Goal: Transaction & Acquisition: Purchase product/service

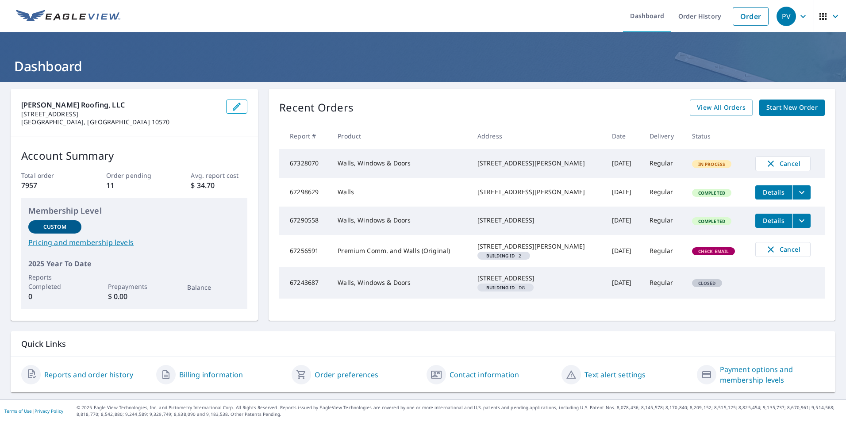
scroll to position [16, 0]
click at [718, 102] on span "View All Orders" at bounding box center [721, 107] width 49 height 11
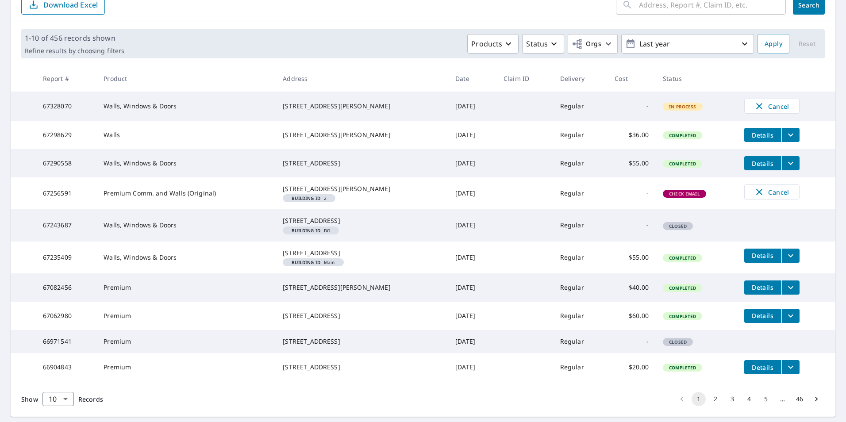
scroll to position [88, 0]
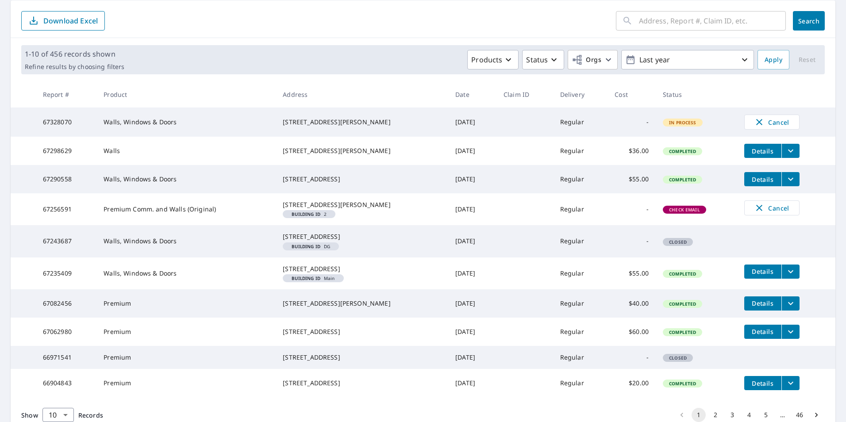
click at [754, 184] on span "Details" at bounding box center [762, 179] width 27 height 8
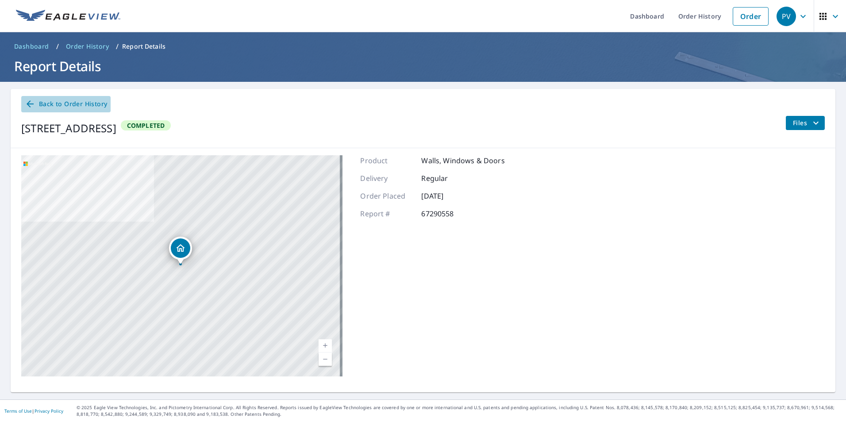
click at [32, 104] on icon at bounding box center [30, 104] width 11 height 11
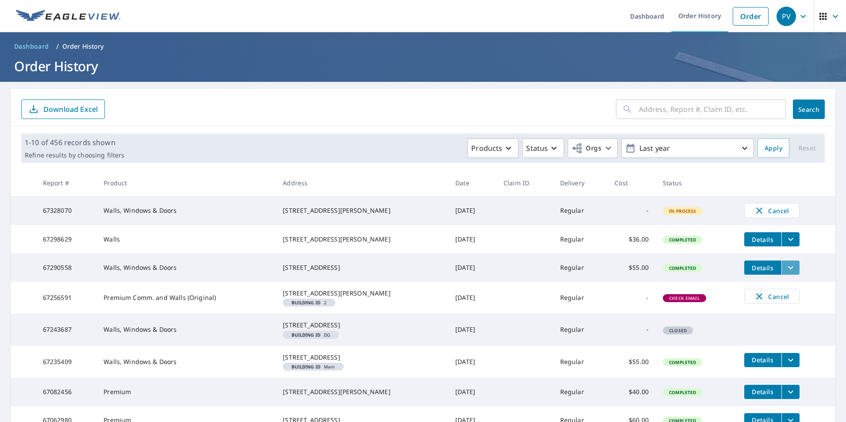
click at [785, 273] on icon "filesDropdownBtn-67290558" at bounding box center [790, 267] width 11 height 11
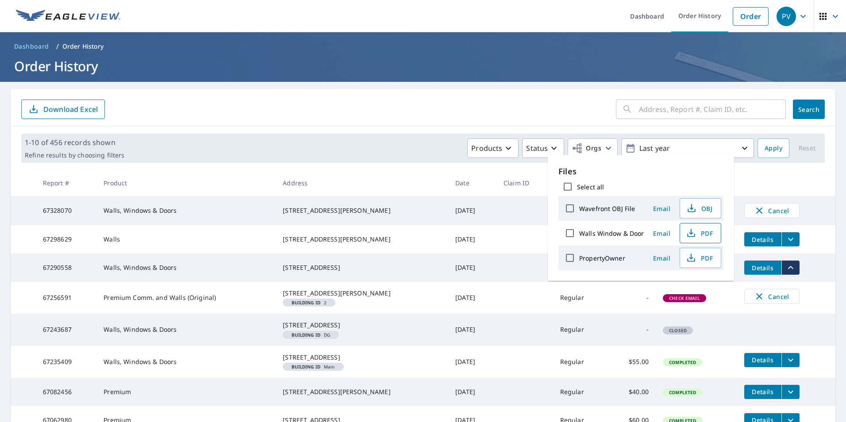
click at [699, 234] on span "PDF" at bounding box center [699, 233] width 28 height 11
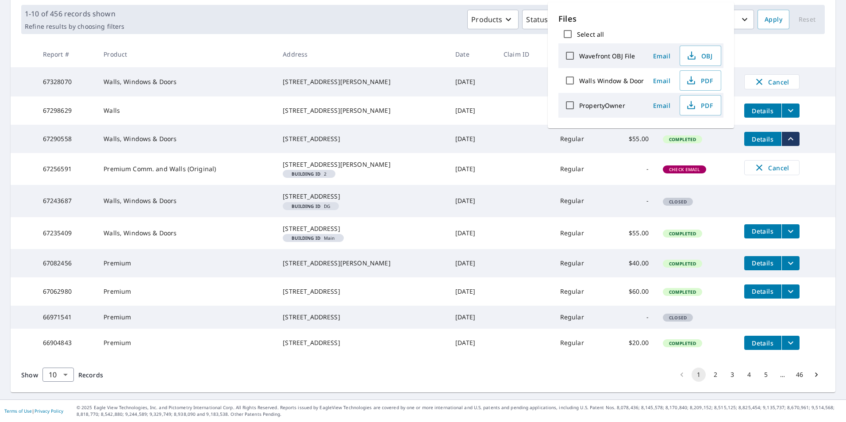
scroll to position [184, 0]
click at [812, 376] on icon "Go to next page" at bounding box center [816, 374] width 9 height 9
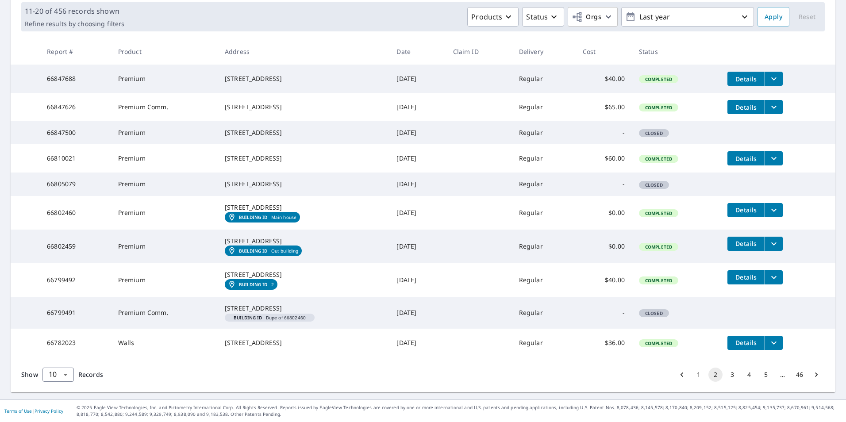
scroll to position [199, 0]
click at [812, 376] on icon "Go to next page" at bounding box center [816, 374] width 9 height 9
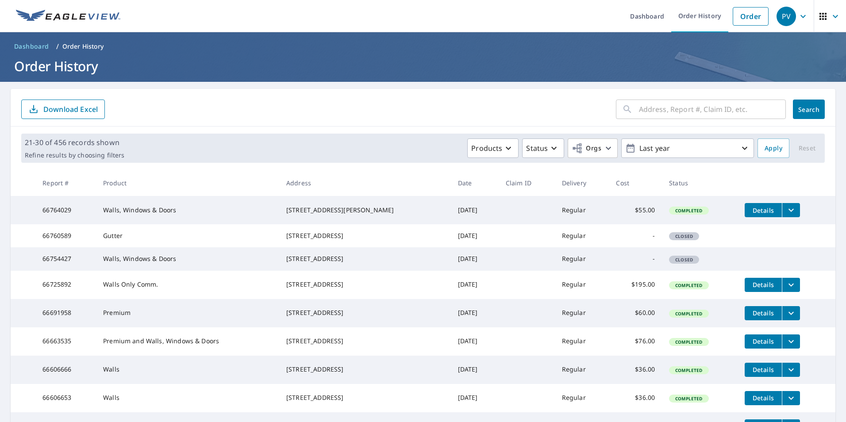
scroll to position [157, 0]
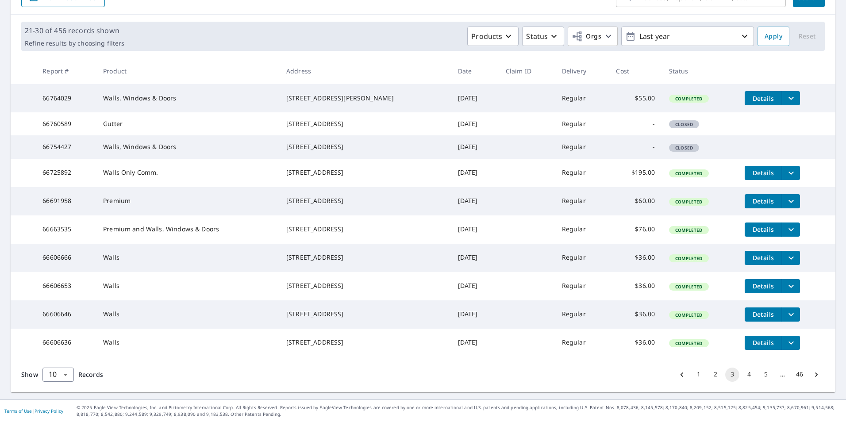
click at [691, 372] on button "1" at bounding box center [698, 375] width 14 height 14
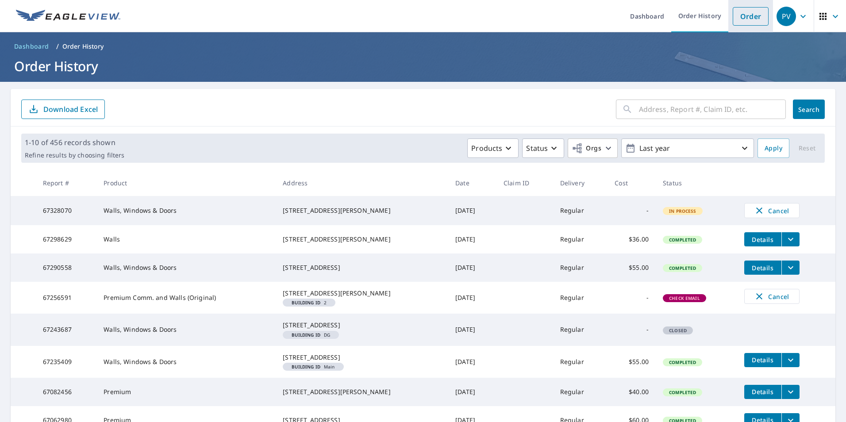
click at [744, 16] on link "Order" at bounding box center [751, 16] width 36 height 19
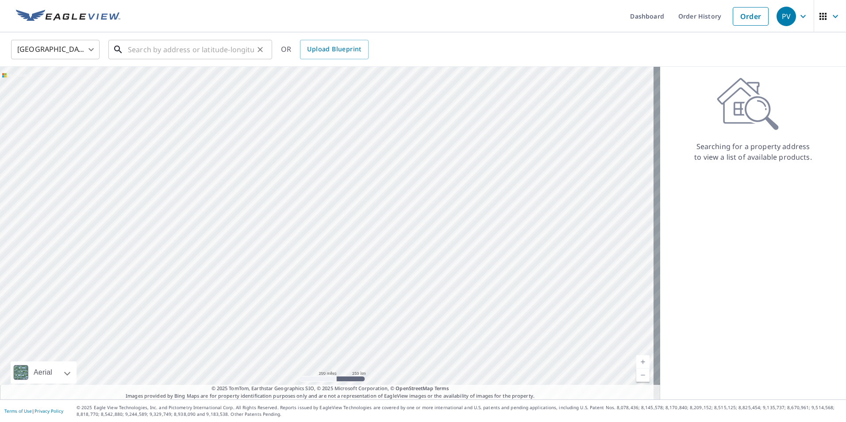
click at [140, 50] on input "text" at bounding box center [191, 49] width 126 height 25
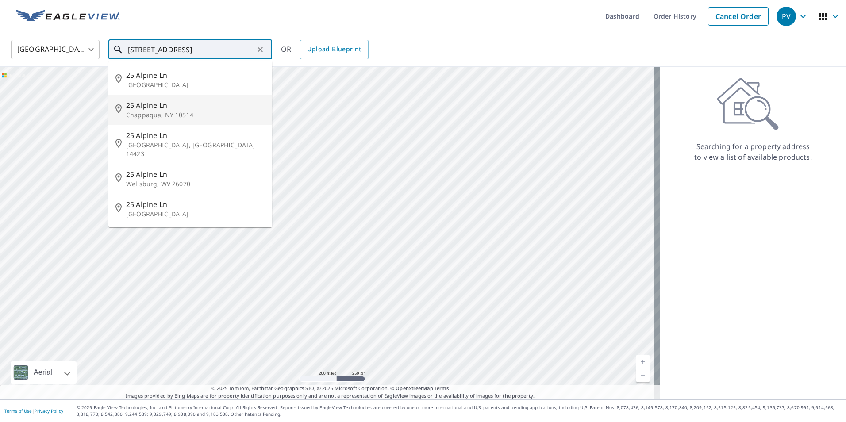
click at [138, 111] on p "Chappaqua, NY 10514" at bounding box center [195, 115] width 139 height 9
type input "[STREET_ADDRESS]"
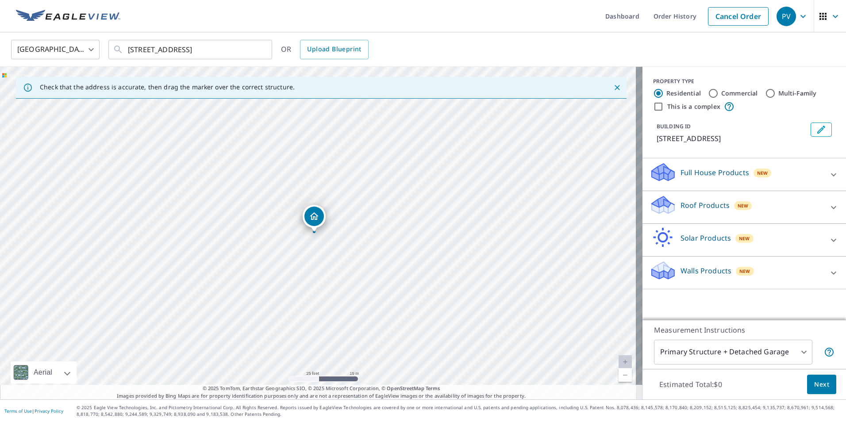
click at [694, 269] on p "Walls Products" at bounding box center [705, 270] width 51 height 11
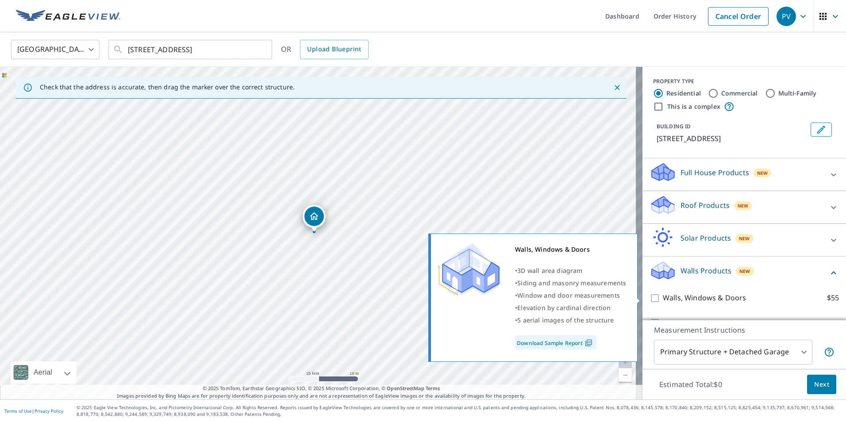
click at [649, 296] on input "Walls, Windows & Doors $55" at bounding box center [655, 298] width 13 height 11
checkbox input "true"
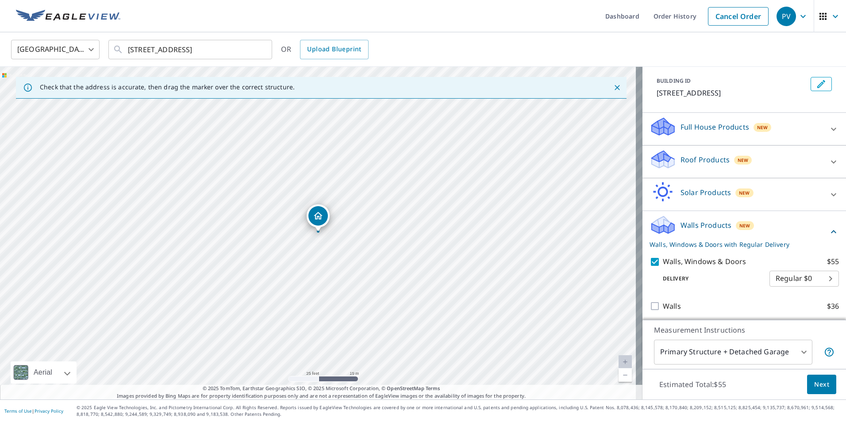
scroll to position [48, 0]
click at [818, 385] on span "Next" at bounding box center [821, 384] width 15 height 11
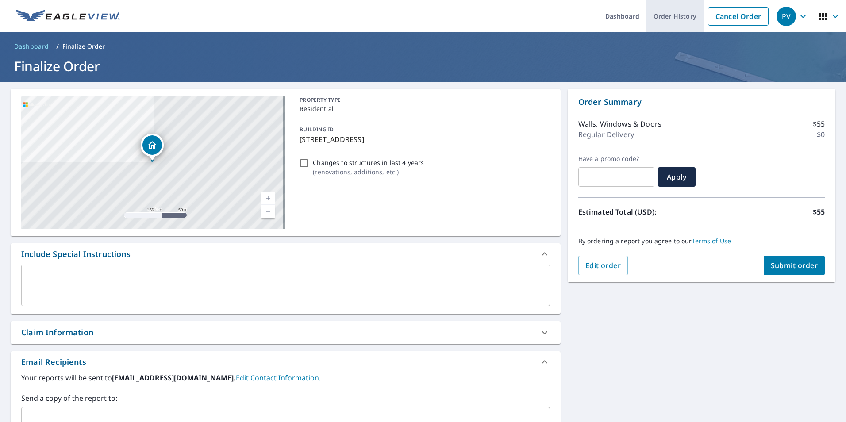
click at [661, 17] on link "Order History" at bounding box center [674, 16] width 57 height 32
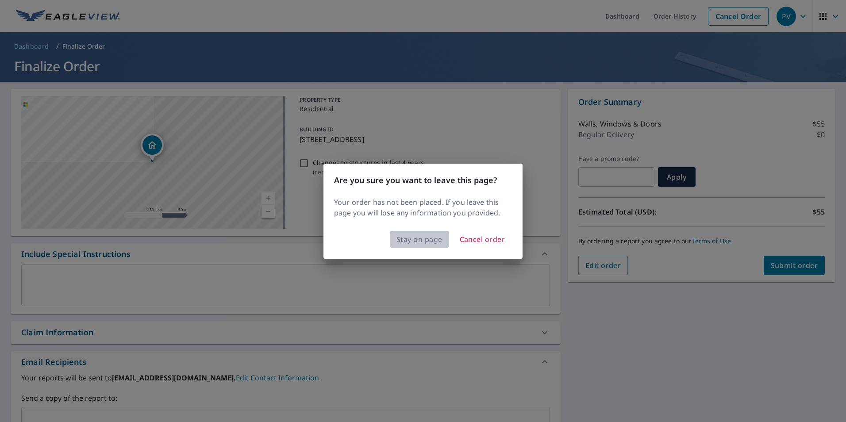
click at [427, 238] on span "Stay on page" at bounding box center [419, 239] width 46 height 12
checkbox input "true"
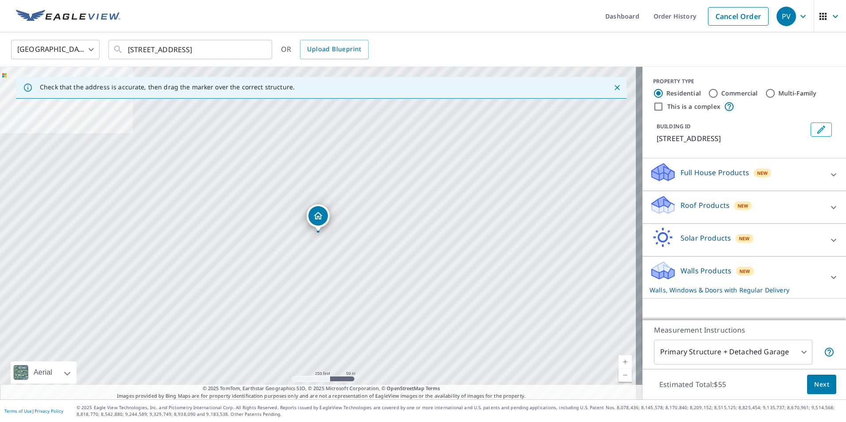
click at [814, 384] on span "Next" at bounding box center [821, 384] width 15 height 11
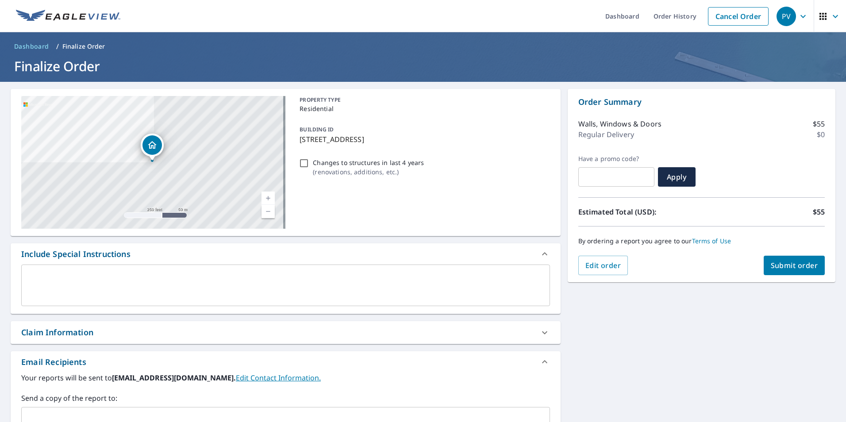
click at [783, 266] on span "Submit order" at bounding box center [794, 266] width 47 height 10
checkbox input "true"
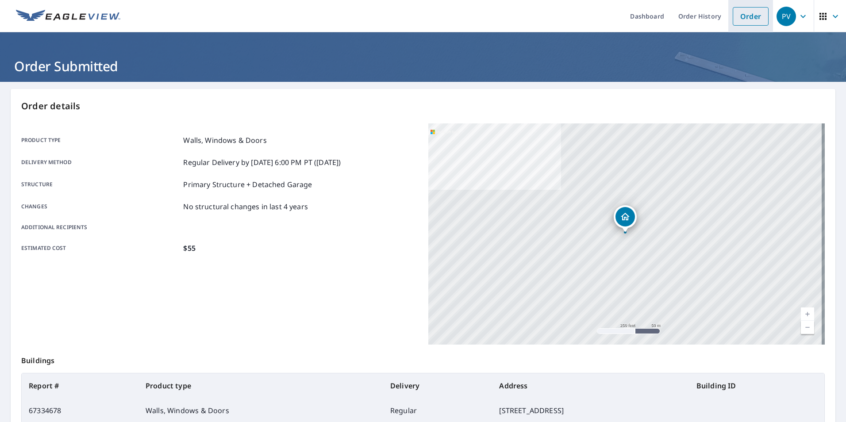
click at [743, 17] on link "Order" at bounding box center [751, 16] width 36 height 19
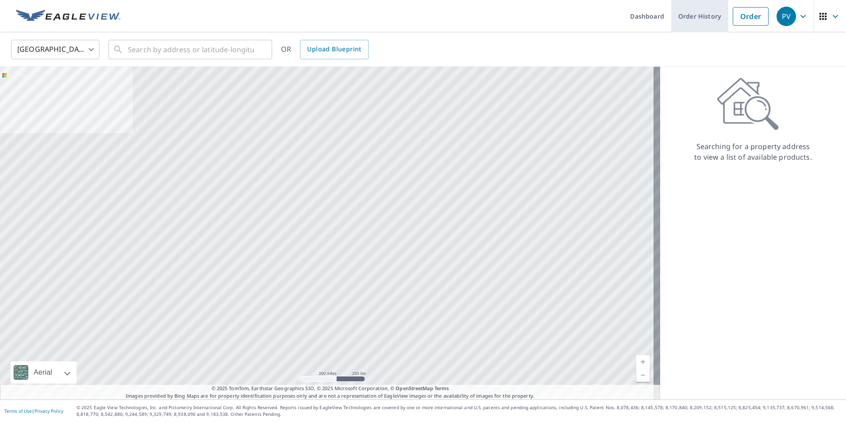
click at [683, 16] on link "Order History" at bounding box center [699, 16] width 57 height 32
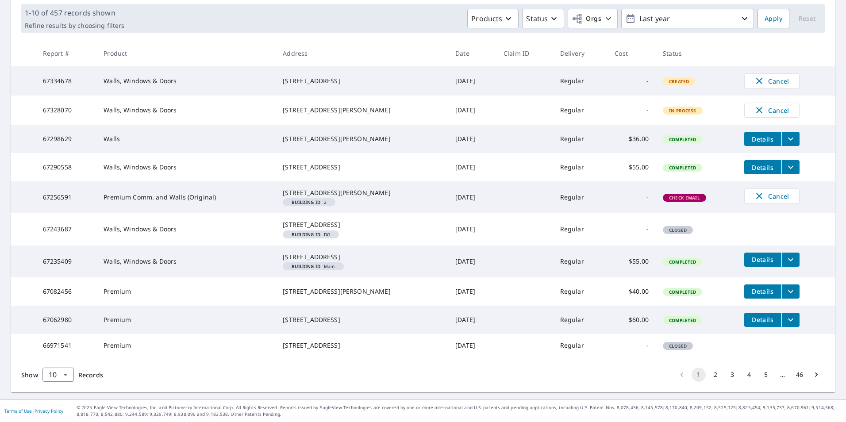
scroll to position [184, 0]
click at [762, 191] on span "Cancel" at bounding box center [771, 196] width 37 height 11
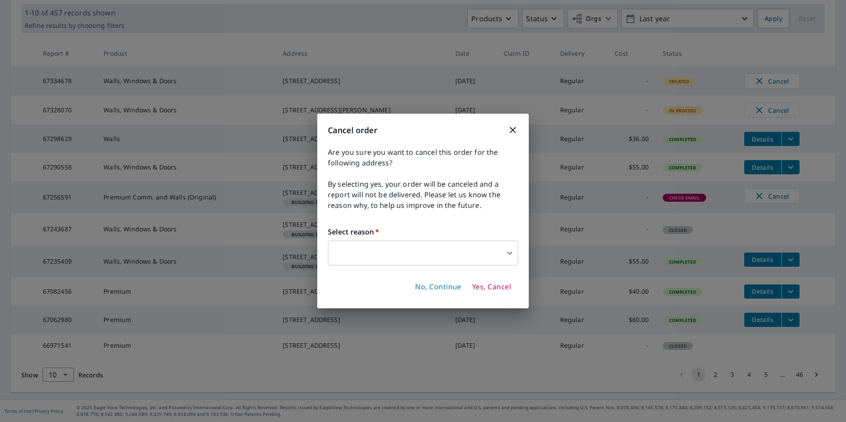
click at [448, 288] on span "No, Continue" at bounding box center [438, 287] width 46 height 10
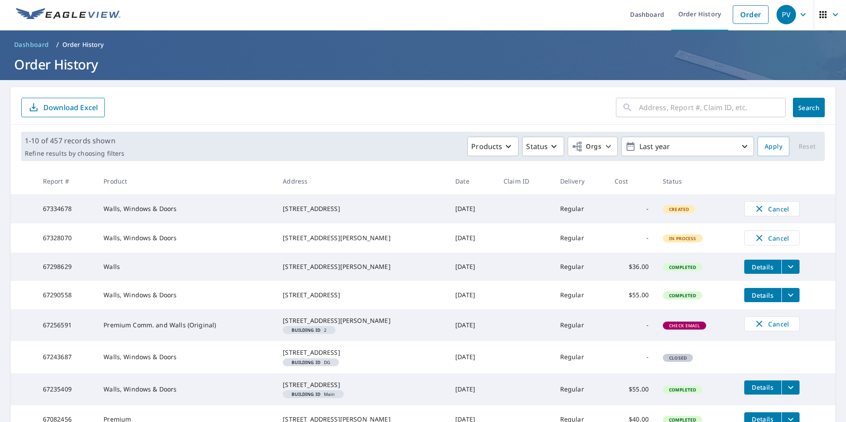
scroll to position [0, 0]
